Goal: Task Accomplishment & Management: Manage account settings

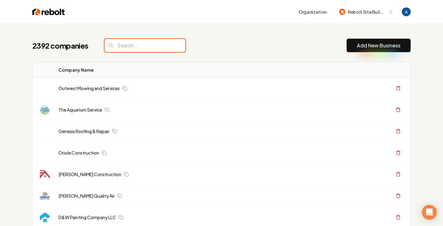
click at [152, 43] on input "search" at bounding box center [145, 45] width 81 height 13
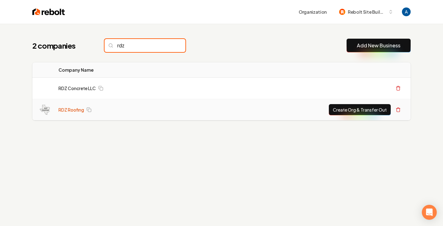
type input "rdz"
click at [77, 111] on link "RDZ Roofing" at bounding box center [71, 109] width 26 height 6
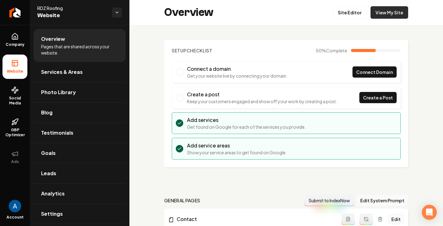
click at [388, 12] on link "View My Site" at bounding box center [389, 12] width 38 height 12
click at [345, 15] on link "Site Editor" at bounding box center [350, 12] width 34 height 12
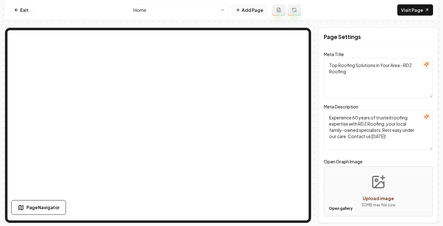
click at [249, 10] on button "Add Page" at bounding box center [249, 9] width 36 height 11
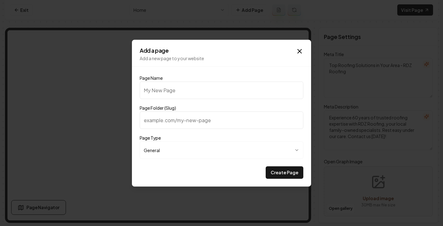
type input "P"
type input "p"
type input "Pr"
type input "pr"
type input "Pri"
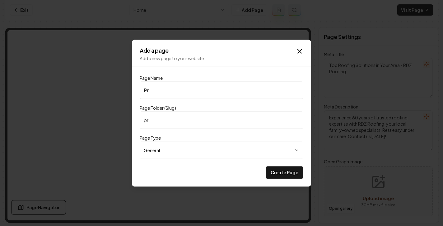
type input "pri"
type input "Pric"
type input "pric"
type input "Prici"
type input "prici"
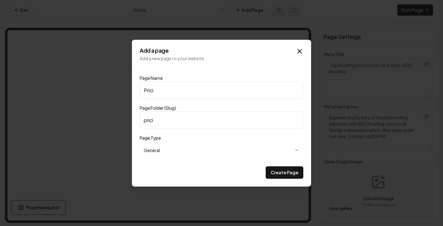
type input "Pricin"
type input "pricin"
type input "Pricing"
type input "pricing"
type input "Pricing"
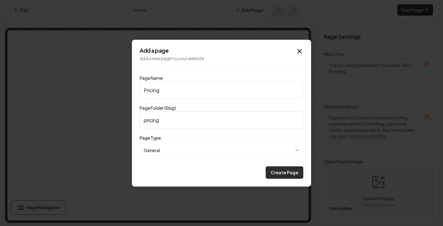
click at [281, 175] on button "Create Page" at bounding box center [285, 172] width 38 height 12
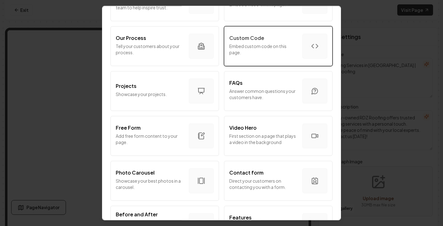
scroll to position [234, 0]
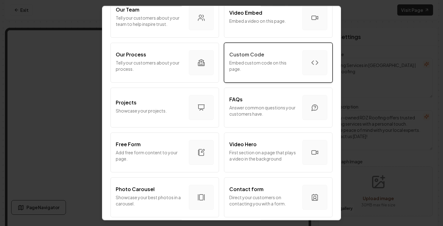
click at [260, 65] on p "Embed custom code on this page." at bounding box center [263, 65] width 68 height 12
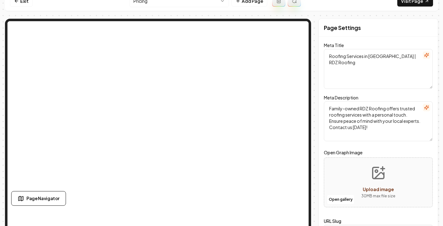
scroll to position [0, 0]
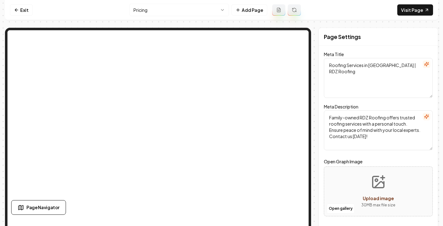
click at [354, 72] on textarea "Roofing Services in [GEOGRAPHIC_DATA] | RDZ Roofing" at bounding box center [378, 78] width 109 height 40
click at [349, 70] on textarea "Roofing Services in [GEOGRAPHIC_DATA] | RDZ Roofing" at bounding box center [378, 78] width 109 height 40
drag, startPoint x: 411, startPoint y: 66, endPoint x: 330, endPoint y: 65, distance: 81.2
click at [330, 65] on textarea "Roofing Services in [GEOGRAPHIC_DATA] | RDZ Roofing" at bounding box center [378, 78] width 109 height 40
click at [312, 74] on div "Page Settings Meta Title Roofing Services in [GEOGRAPHIC_DATA] | RDZ Roofing Me…" at bounding box center [221, 143] width 433 height 230
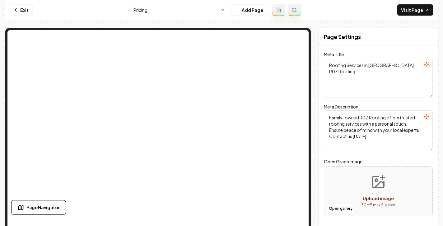
click at [343, 76] on textarea "Roofing Services in [GEOGRAPHIC_DATA] | RDZ Roofing" at bounding box center [378, 78] width 109 height 40
click at [23, 10] on link "Exit" at bounding box center [21, 9] width 23 height 11
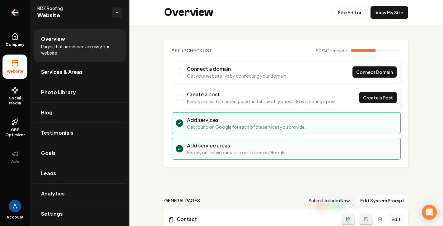
click at [14, 12] on icon "Return to dashboard" at bounding box center [15, 12] width 6 height 0
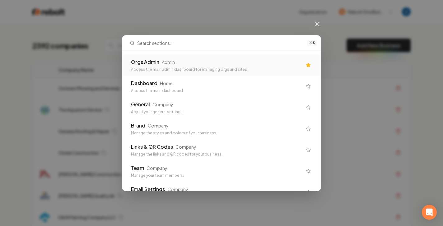
click at [160, 58] on div "Orgs Admin Admin" at bounding box center [216, 61] width 171 height 7
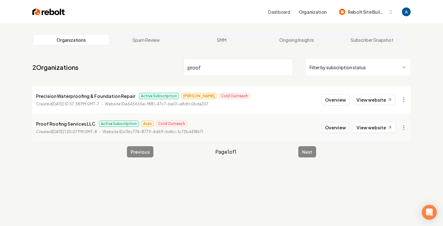
type input "proof"
click at [329, 128] on button "Overview" at bounding box center [336, 127] width 28 height 11
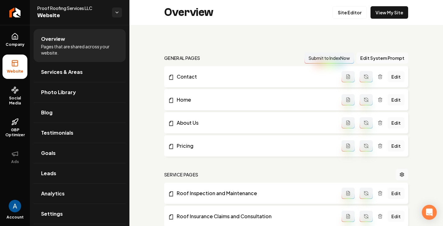
click at [285, 140] on li "Pricing Edit" at bounding box center [286, 145] width 244 height 21
click at [347, 10] on link "Site Editor" at bounding box center [350, 12] width 34 height 12
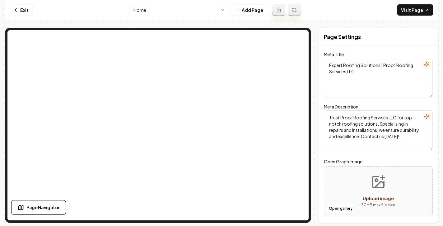
click at [206, 14] on html "Computer Required This feature is only available on a computer. Please switch t…" at bounding box center [221, 113] width 443 height 226
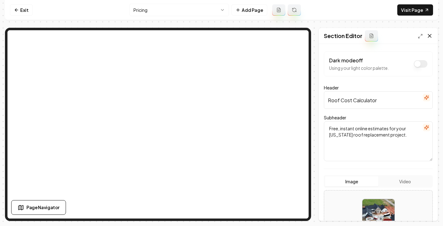
click at [432, 38] on icon at bounding box center [429, 36] width 6 height 6
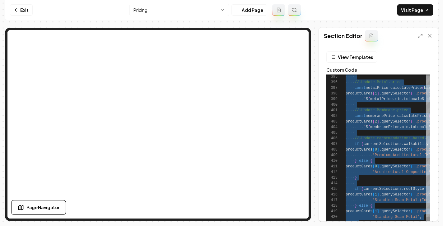
scroll to position [0, 20]
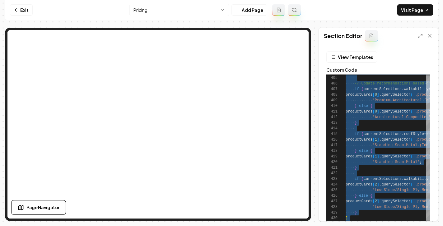
drag, startPoint x: 346, startPoint y: 77, endPoint x: 421, endPoint y: 232, distance: 172.1
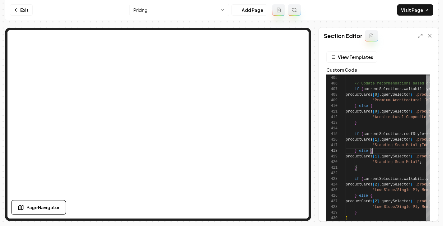
scroll to position [39, 27]
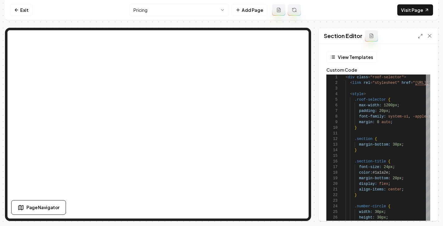
drag, startPoint x: 345, startPoint y: 77, endPoint x: 354, endPoint y: 84, distance: 11.1
drag, startPoint x: 345, startPoint y: 77, endPoint x: 365, endPoint y: 87, distance: 22.7
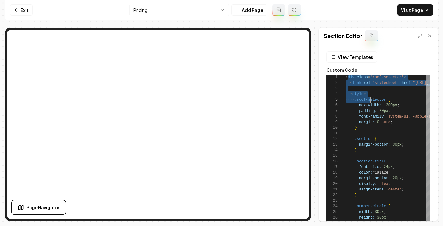
scroll to position [0, 25]
drag, startPoint x: 348, startPoint y: 77, endPoint x: 370, endPoint y: 101, distance: 32.4
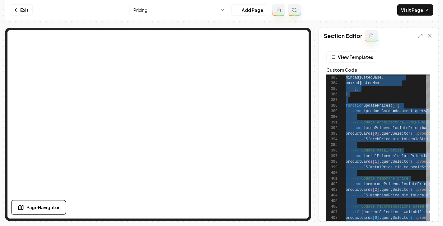
scroll to position [0, 20]
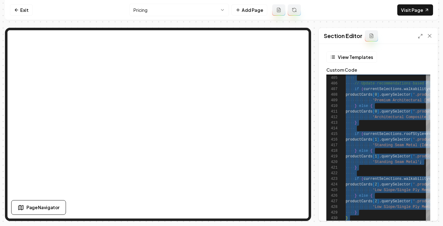
drag, startPoint x: 346, startPoint y: 78, endPoint x: 431, endPoint y: 243, distance: 186.0
type textarea "**********"
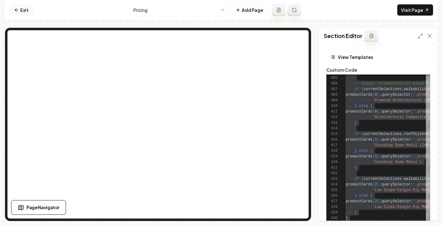
click at [27, 9] on link "Exit" at bounding box center [21, 9] width 23 height 11
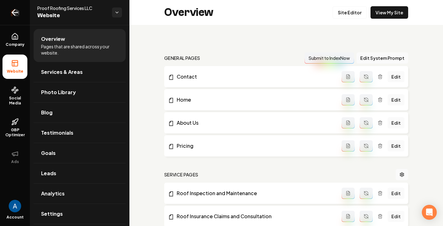
click at [12, 11] on icon "Return to dashboard" at bounding box center [15, 12] width 10 height 10
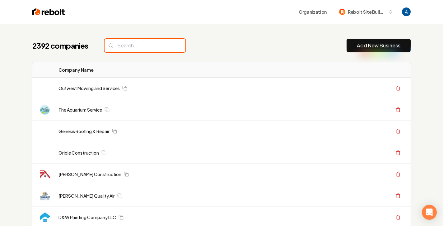
click at [137, 48] on input "search" at bounding box center [145, 45] width 81 height 13
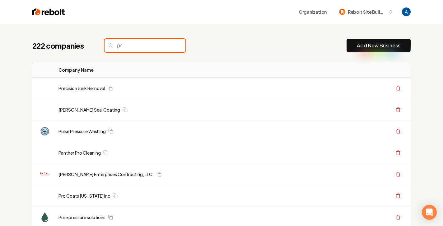
type input "p"
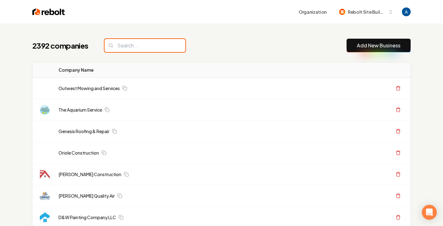
click at [147, 44] on input "search" at bounding box center [145, 45] width 81 height 13
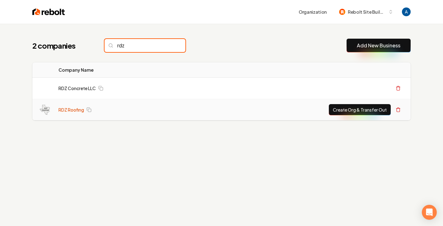
type input "rdz"
click at [73, 108] on link "RDZ Roofing" at bounding box center [71, 109] width 26 height 6
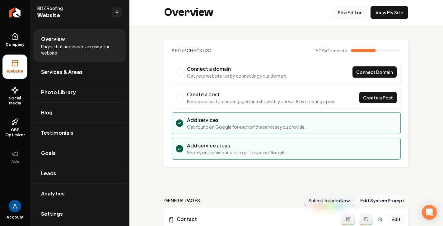
click at [344, 11] on link "Site Editor" at bounding box center [350, 12] width 34 height 12
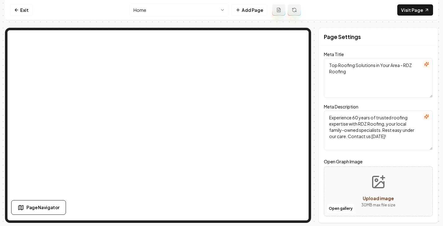
click at [202, 15] on html "Computer Required This feature is only available on a computer. Please switch t…" at bounding box center [221, 113] width 443 height 226
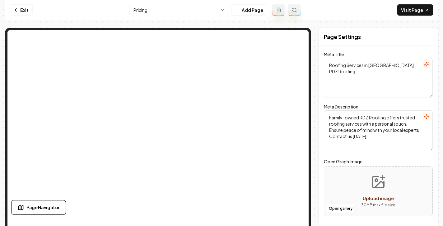
click at [356, 77] on textarea "Roofing Services in [GEOGRAPHIC_DATA] | RDZ Roofing" at bounding box center [378, 78] width 109 height 40
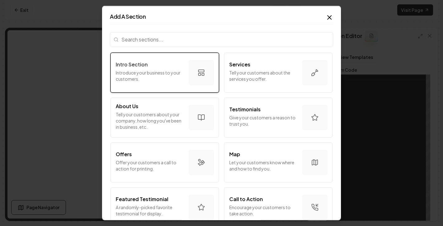
click at [176, 78] on p "Introduce your business to your customers." at bounding box center [150, 75] width 68 height 12
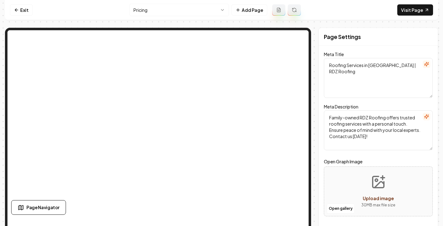
click at [362, 74] on textarea "Roofing Services in [GEOGRAPHIC_DATA] | RDZ Roofing" at bounding box center [378, 78] width 109 height 40
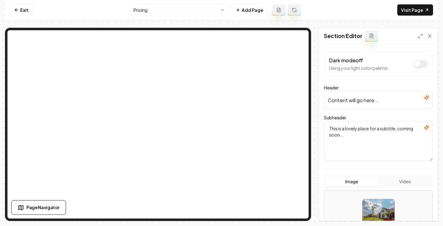
scroll to position [4, 0]
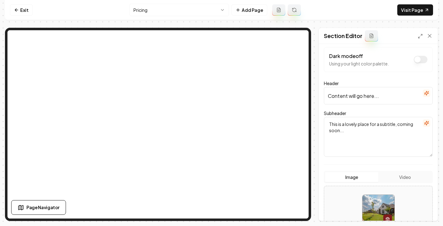
click at [384, 96] on input "Content will go here..." at bounding box center [378, 95] width 109 height 17
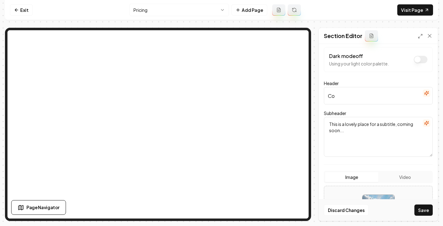
type input "C"
type input "Roof Cost Calculator"
click at [338, 128] on textarea "This is a lovely place for a subtitle, coming soon..." at bounding box center [378, 137] width 109 height 40
drag, startPoint x: 330, startPoint y: 124, endPoint x: 340, endPoint y: 129, distance: 11.4
click at [340, 129] on textarea "This is a lovely place for a subtitle, coming soon..." at bounding box center [378, 137] width 109 height 40
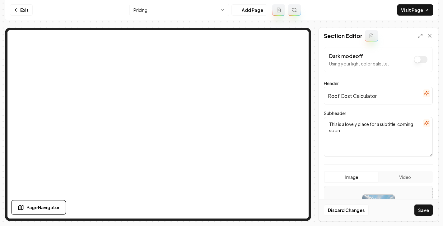
drag, startPoint x: 329, startPoint y: 124, endPoint x: 345, endPoint y: 132, distance: 17.5
click at [345, 132] on textarea "This is a lovely place for a subtitle, coming soon..." at bounding box center [378, 137] width 109 height 40
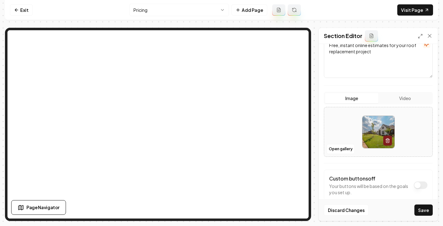
scroll to position [87, 0]
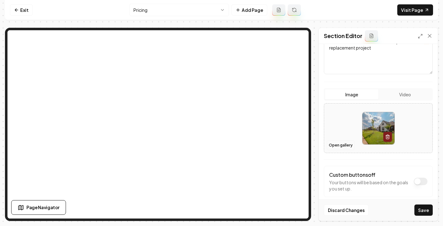
type textarea "Free, instant online estimates for your roof replacement project"
click at [342, 146] on button "Open gallery" at bounding box center [341, 145] width 28 height 10
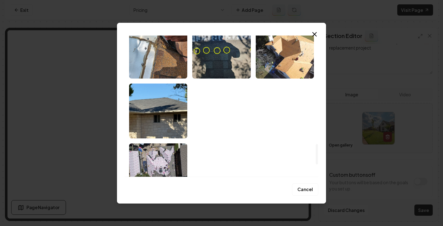
scroll to position [743, 0]
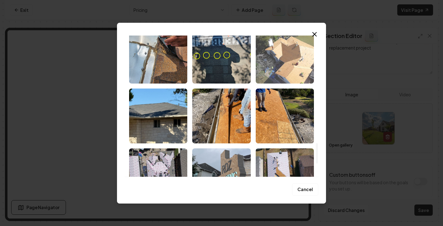
click at [285, 60] on img "Select image image_68adb48b5c7cd75eb8632cee.jpeg" at bounding box center [285, 56] width 58 height 55
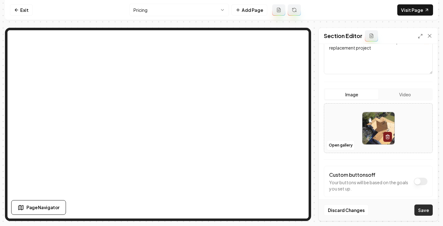
click at [424, 208] on button "Save" at bounding box center [423, 209] width 18 height 11
click at [345, 143] on button "Open gallery" at bounding box center [341, 145] width 28 height 10
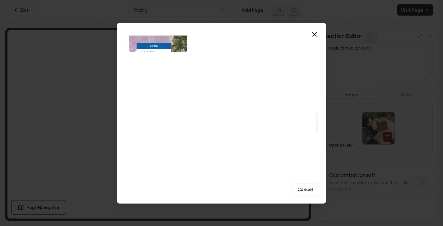
scroll to position [533, 0]
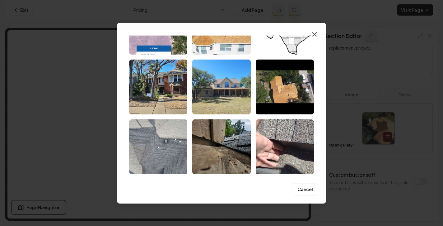
click at [314, 33] on icon "button" at bounding box center [315, 34] width 4 height 4
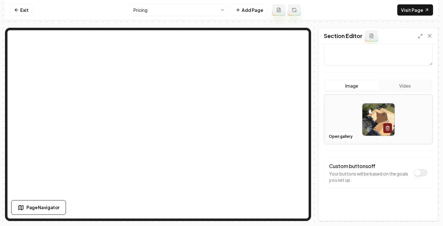
scroll to position [0, 0]
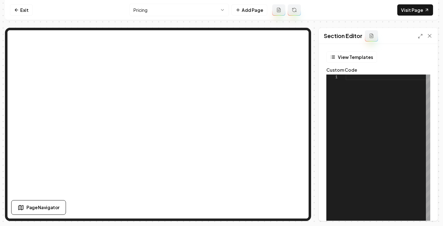
click at [344, 78] on div at bounding box center [335, 77] width 19 height 6
click at [345, 76] on div at bounding box center [335, 77] width 19 height 6
click at [347, 78] on div at bounding box center [388, 152] width 85 height 156
type textarea "*********"
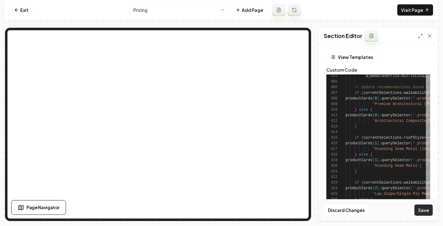
click at [422, 213] on button "Save" at bounding box center [423, 209] width 18 height 11
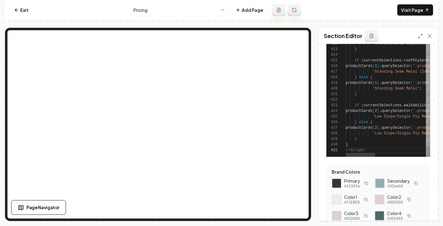
scroll to position [0, 0]
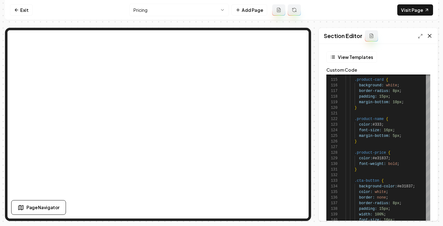
click at [430, 35] on icon at bounding box center [429, 36] width 6 height 6
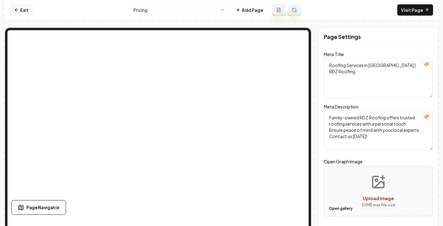
click at [24, 8] on link "Exit" at bounding box center [21, 9] width 23 height 11
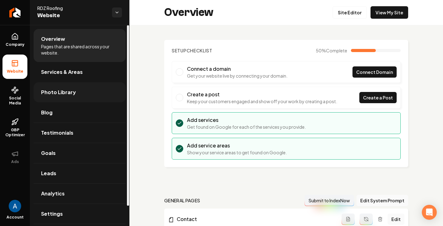
click at [57, 93] on span "Photo Library" at bounding box center [58, 91] width 35 height 7
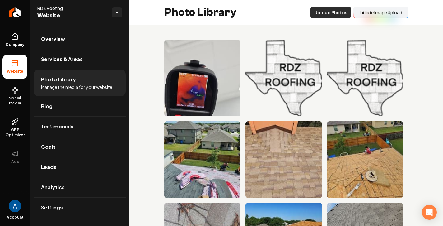
click at [330, 14] on button "Upload Photos" at bounding box center [330, 12] width 40 height 11
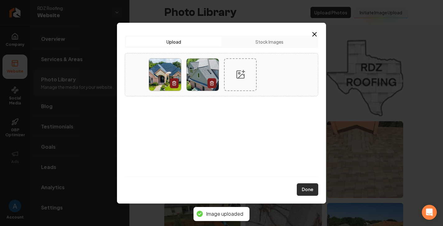
click at [303, 186] on button "Done" at bounding box center [307, 189] width 21 height 12
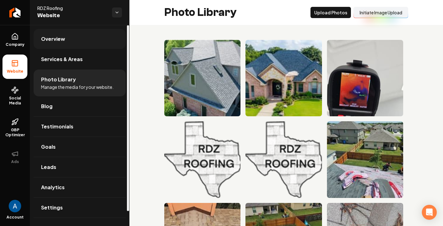
click at [52, 37] on span "Overview" at bounding box center [53, 38] width 24 height 7
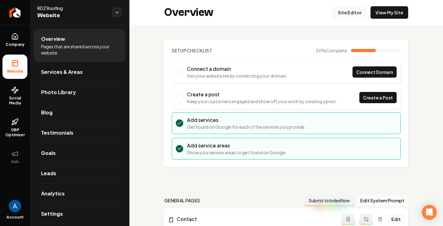
click at [343, 16] on link "Site Editor" at bounding box center [350, 12] width 34 height 12
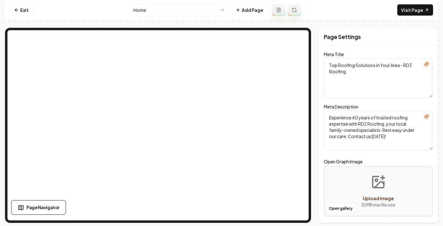
click at [190, 11] on html "Computer Required This feature is only available on a computer. Please switch t…" at bounding box center [221, 113] width 443 height 226
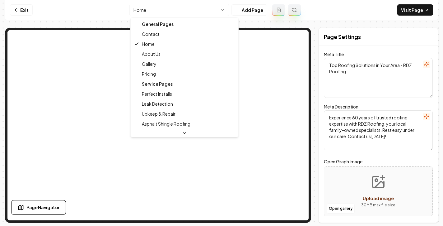
type textarea "Roofing Services in [GEOGRAPHIC_DATA] | RDZ Roofing"
type textarea "Family-owned RDZ Roofing offers trusted roofing services with a personal touch.…"
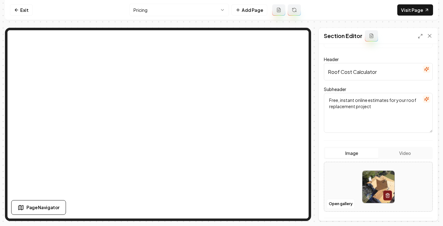
scroll to position [40, 0]
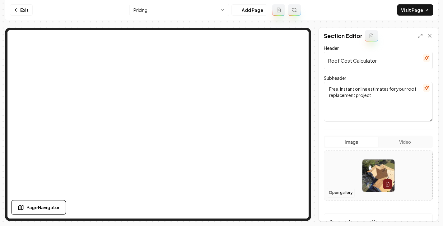
click at [336, 189] on button "Open gallery" at bounding box center [341, 192] width 28 height 10
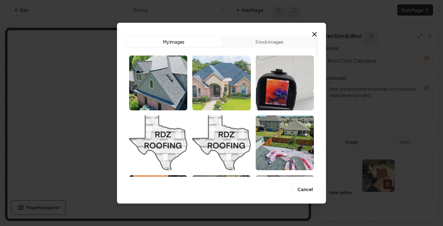
click at [216, 88] on img "Select image image_68ca3d3e5c7cd75eb8188b14.jpg" at bounding box center [221, 82] width 58 height 55
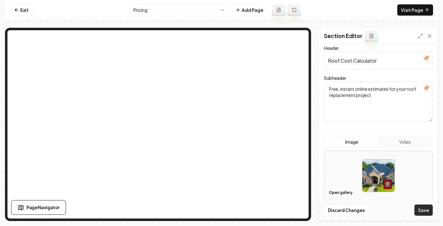
click at [427, 211] on button "Save" at bounding box center [423, 209] width 18 height 11
click at [343, 192] on button "Open gallery" at bounding box center [341, 192] width 28 height 10
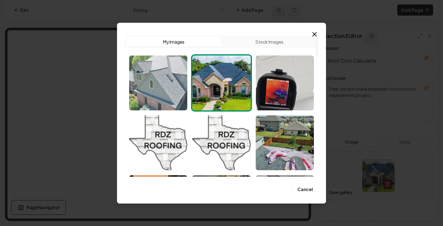
click at [149, 84] on img "Select image image_68ca3d435c7cd75eb818ade4.webp" at bounding box center [158, 82] width 58 height 55
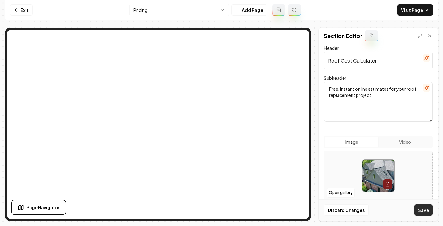
click at [426, 215] on button "Save" at bounding box center [423, 209] width 18 height 11
click at [23, 10] on link "Exit" at bounding box center [21, 9] width 23 height 11
